Goal: Navigation & Orientation: Find specific page/section

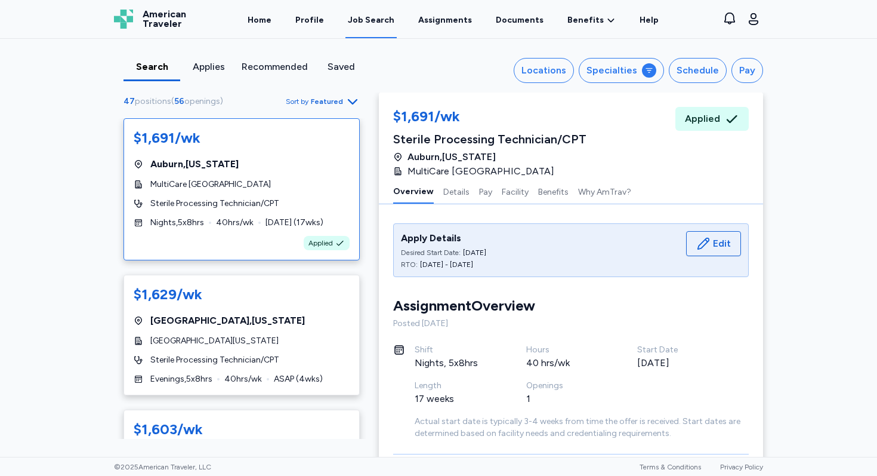
click at [146, 20] on span "American Traveler" at bounding box center [165, 19] width 44 height 19
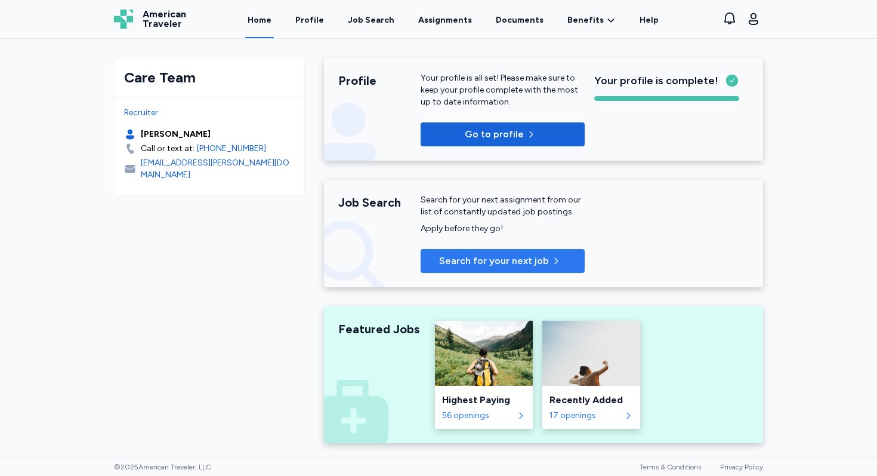
click at [483, 263] on span "Search for your next job" at bounding box center [494, 261] width 110 height 14
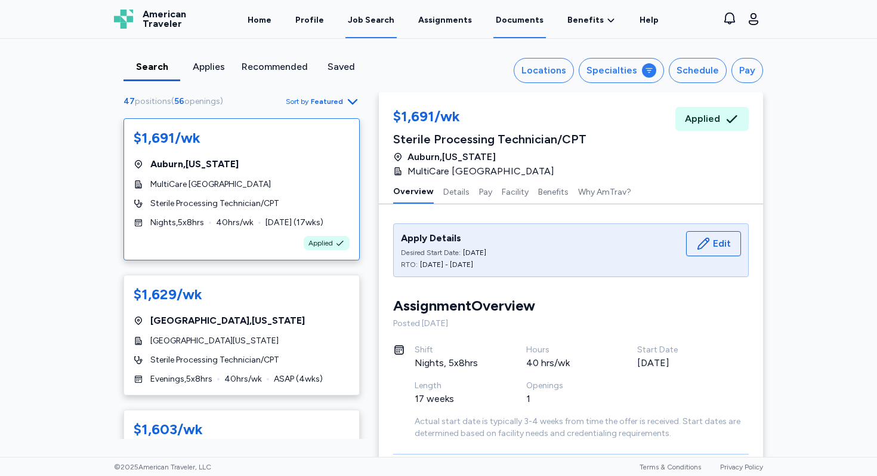
click at [508, 18] on link "Documents" at bounding box center [519, 19] width 53 height 37
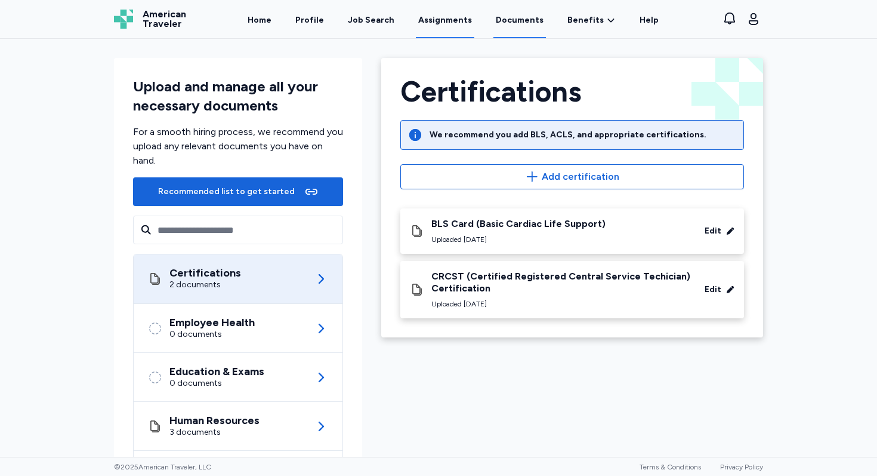
click at [451, 20] on link "Assignments" at bounding box center [445, 19] width 58 height 37
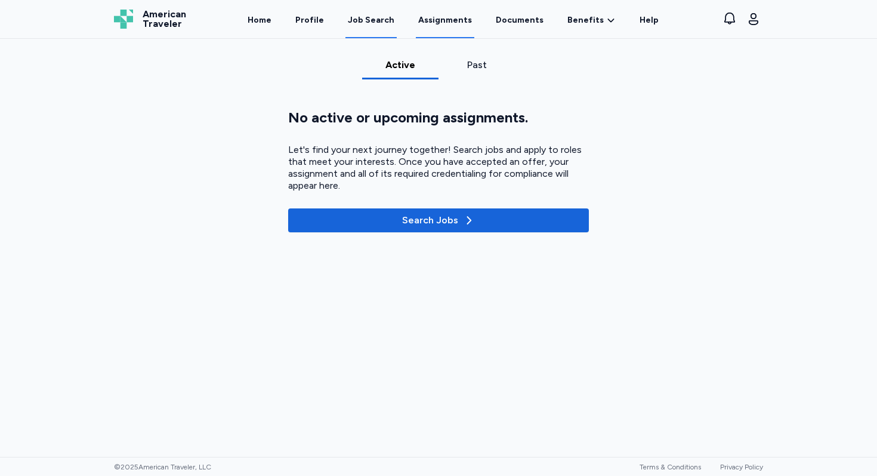
click at [372, 18] on div "Job Search" at bounding box center [371, 20] width 47 height 12
